Goal: Transaction & Acquisition: Purchase product/service

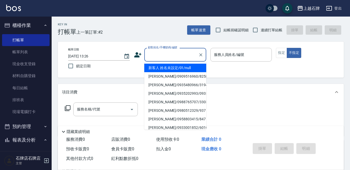
click at [171, 53] on input "顧客姓名/手機號碼/編號" at bounding box center [172, 54] width 50 height 9
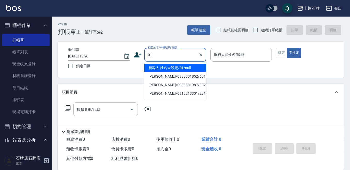
type input "新客人 姓名未設定/01/null"
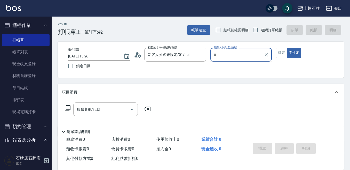
type input "01"
click at [287, 48] on button "不指定" at bounding box center [294, 53] width 14 height 10
type button "false"
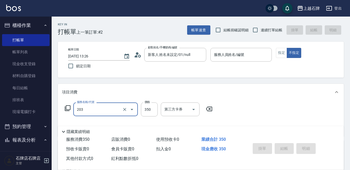
type input "B級洗+剪(203)"
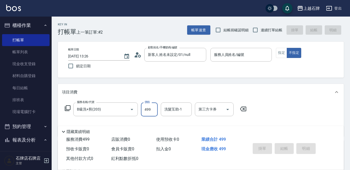
type input "499"
type input "0"
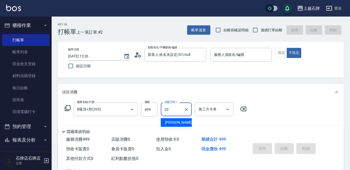
type input "[PERSON_NAME]-20"
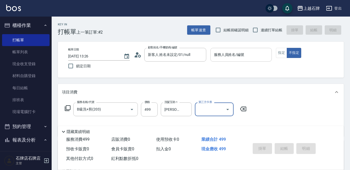
click at [252, 58] on input "服務人員姓名/編號" at bounding box center [241, 54] width 57 height 9
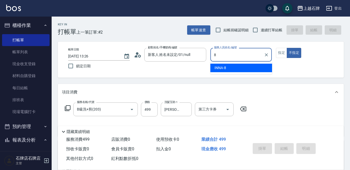
type input "INNA-8"
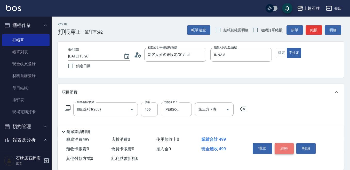
click at [283, 143] on button "結帳" at bounding box center [284, 148] width 19 height 11
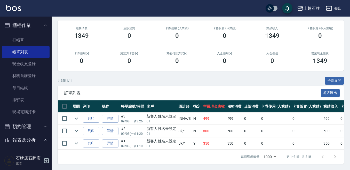
scroll to position [64, 0]
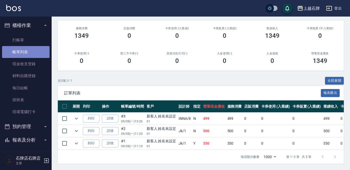
click at [35, 46] on link "帳單列表" at bounding box center [25, 52] width 47 height 12
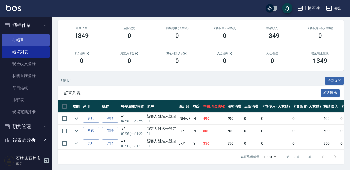
click at [35, 42] on link "打帳單" at bounding box center [25, 40] width 47 height 12
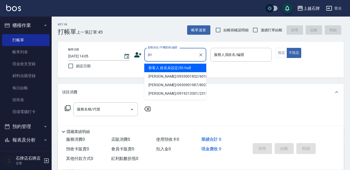
type input "新客人 姓名未設定/01/null"
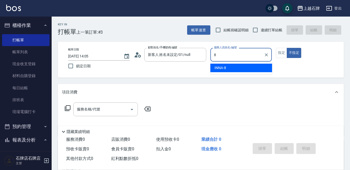
type input "INNA-8"
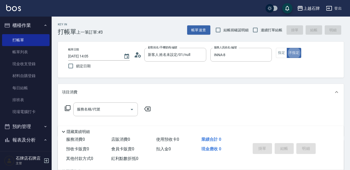
type button "false"
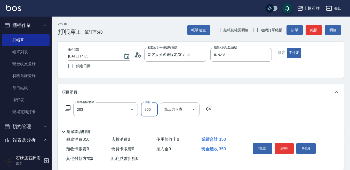
type input "B級洗+剪(203)"
type input "499"
click at [290, 148] on button "結帳" at bounding box center [284, 148] width 19 height 11
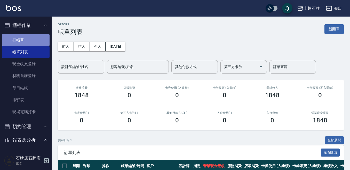
click at [28, 38] on link "打帳單" at bounding box center [25, 40] width 47 height 12
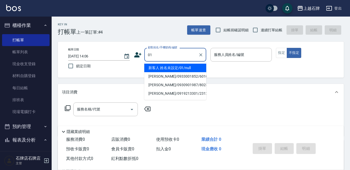
type input "新客人 姓名未設定/01/null"
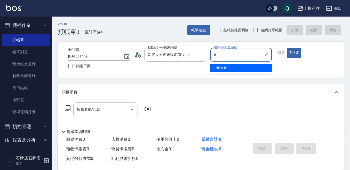
type input "INNA-8"
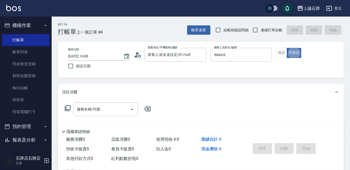
type button "false"
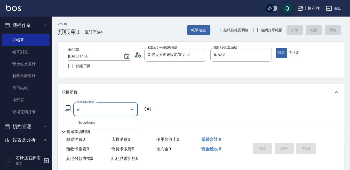
type input "w"
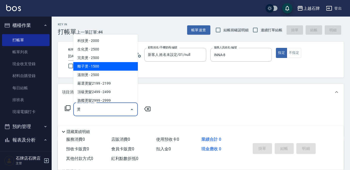
click at [97, 66] on span "離子燙 - 1500" at bounding box center [105, 66] width 65 height 9
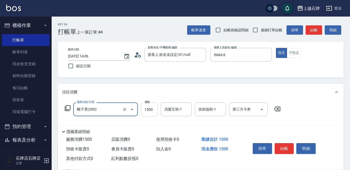
type input "離子燙(306)"
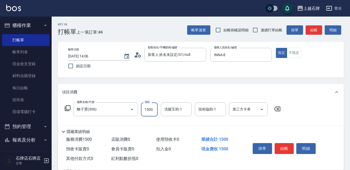
click at [150, 109] on input "1500" at bounding box center [149, 109] width 17 height 14
type input "1599"
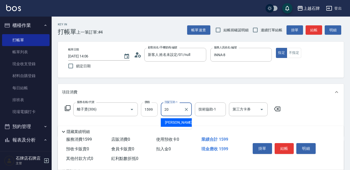
type input "[PERSON_NAME]-20"
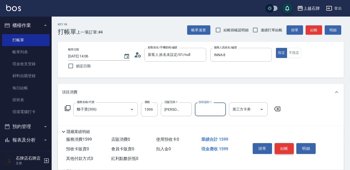
click at [278, 144] on button "結帳" at bounding box center [284, 148] width 19 height 11
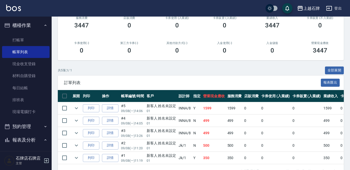
scroll to position [77, 0]
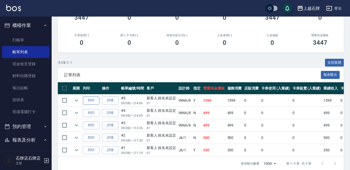
click at [88, 100] on button "列印" at bounding box center [91, 100] width 17 height 8
click at [93, 113] on button "列印" at bounding box center [91, 113] width 17 height 8
click at [95, 126] on button "列印" at bounding box center [91, 125] width 17 height 8
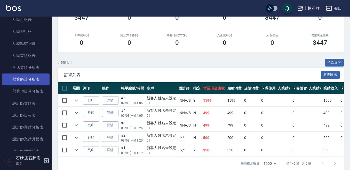
scroll to position [206, 0]
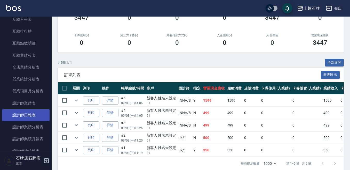
click at [25, 115] on link "設計師日報表" at bounding box center [25, 115] width 47 height 12
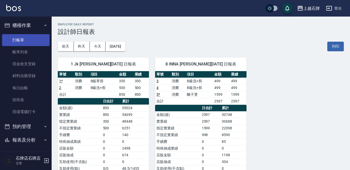
click at [30, 36] on link "打帳單" at bounding box center [25, 40] width 47 height 12
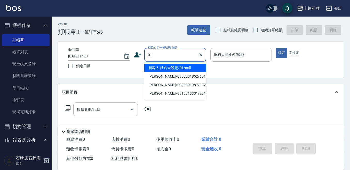
click at [181, 68] on li "新客人 姓名未設定/01/null" at bounding box center [175, 67] width 62 height 9
type input "01"
type input "1"
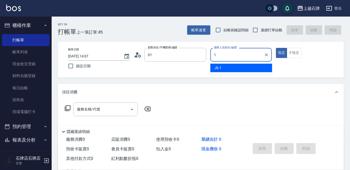
type input "新客人 姓名未設定/01/null"
click at [232, 72] on div "Jk -1" at bounding box center [241, 67] width 62 height 9
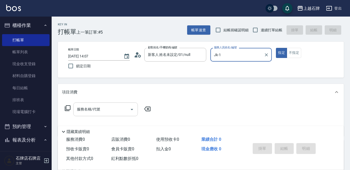
drag, startPoint x: 100, startPoint y: 103, endPoint x: 104, endPoint y: 115, distance: 11.9
click at [101, 103] on div "服務名稱/代號" at bounding box center [105, 109] width 65 height 14
type input "Jk-1"
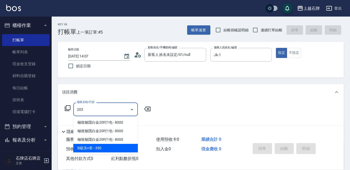
drag, startPoint x: 120, startPoint y: 149, endPoint x: 152, endPoint y: 122, distance: 42.1
click at [123, 148] on span "B級洗+剪 - 350" at bounding box center [105, 147] width 65 height 9
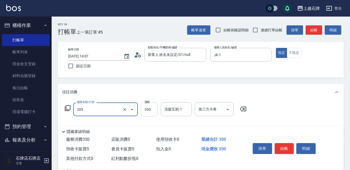
drag, startPoint x: 149, startPoint y: 109, endPoint x: 153, endPoint y: 109, distance: 3.9
click at [149, 109] on input "350" at bounding box center [149, 109] width 17 height 14
type input "B級洗+剪(203)"
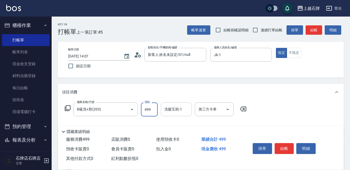
type input "499"
click at [186, 111] on input "洗髮互助-1" at bounding box center [176, 109] width 26 height 9
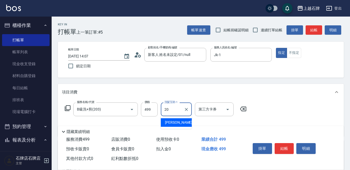
drag, startPoint x: 186, startPoint y: 124, endPoint x: 220, endPoint y: 110, distance: 36.5
click at [186, 124] on div "[PERSON_NAME] -20" at bounding box center [176, 122] width 31 height 9
type input "[PERSON_NAME]-20"
click at [287, 146] on button "結帳" at bounding box center [284, 148] width 19 height 11
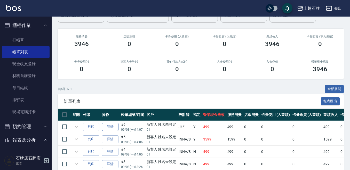
scroll to position [52, 0]
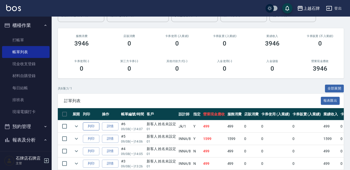
click at [95, 126] on button "列印" at bounding box center [91, 126] width 17 height 8
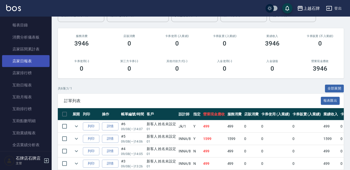
scroll to position [181, 0]
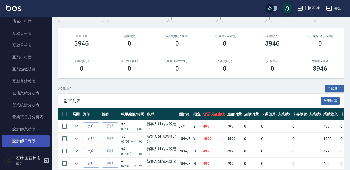
click at [47, 140] on nav "櫃檯作業 打帳單 帳單列表 現金收支登錄 材料自購登錄 每日結帳 排班表 現場電腦打卡 預約管理 預約管理 單日預約紀錄 單週預約紀錄 報表及分析 報表目錄 …" at bounding box center [26, 84] width 52 height 134
click at [40, 140] on link "設計師日報表" at bounding box center [25, 141] width 47 height 12
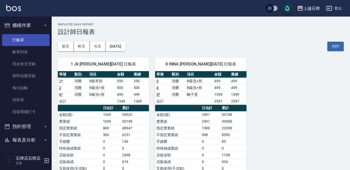
click at [13, 37] on link "打帳單" at bounding box center [25, 40] width 47 height 12
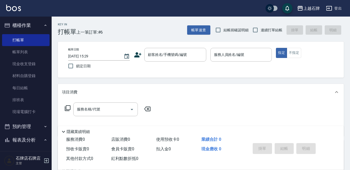
click at [168, 19] on div "Key In 打帳單 上一筆訂單:#6 帳單速查 結帳前確認明細 連續打單結帳 掛單 結帳 明細" at bounding box center [198, 26] width 292 height 19
